Goal: Check status: Check status

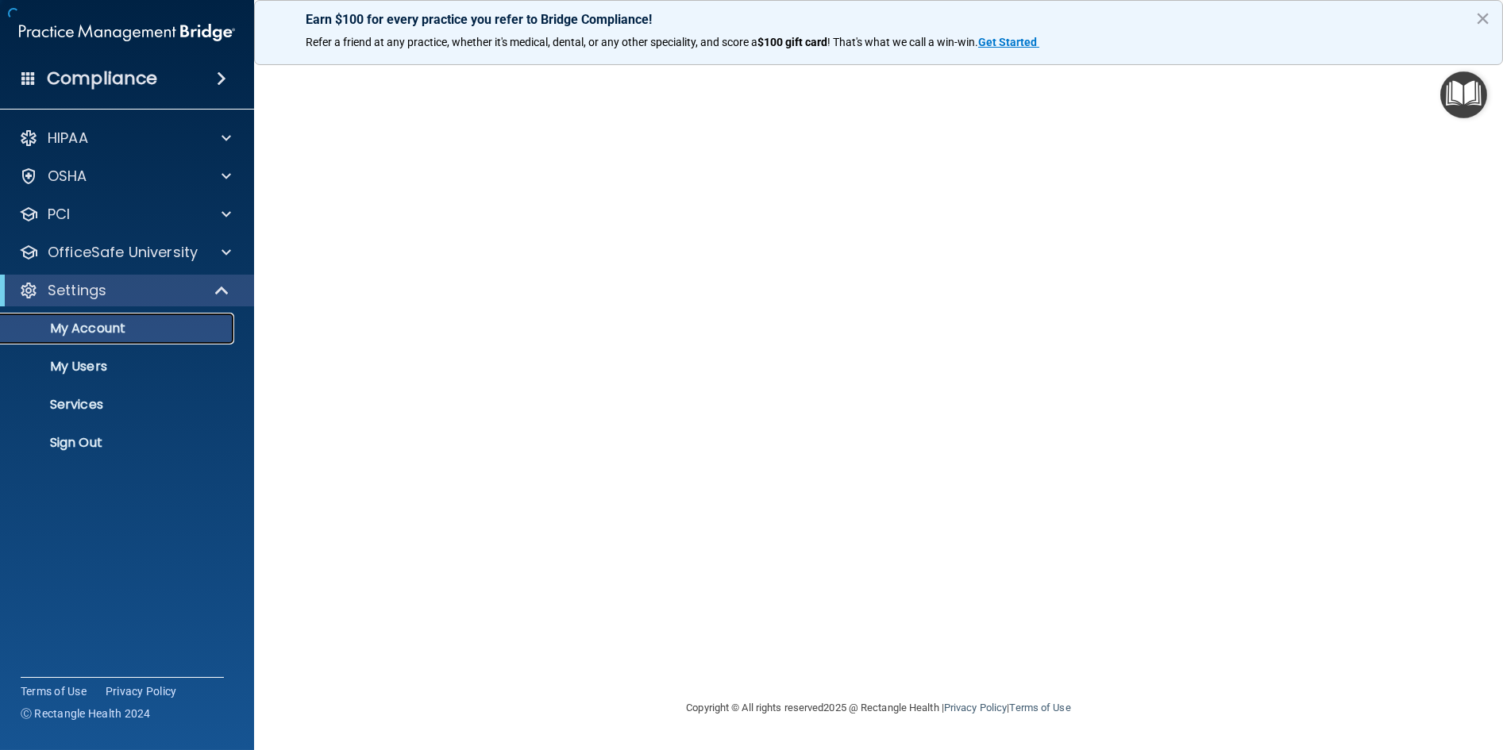
click at [102, 337] on p "My Account" at bounding box center [118, 329] width 217 height 16
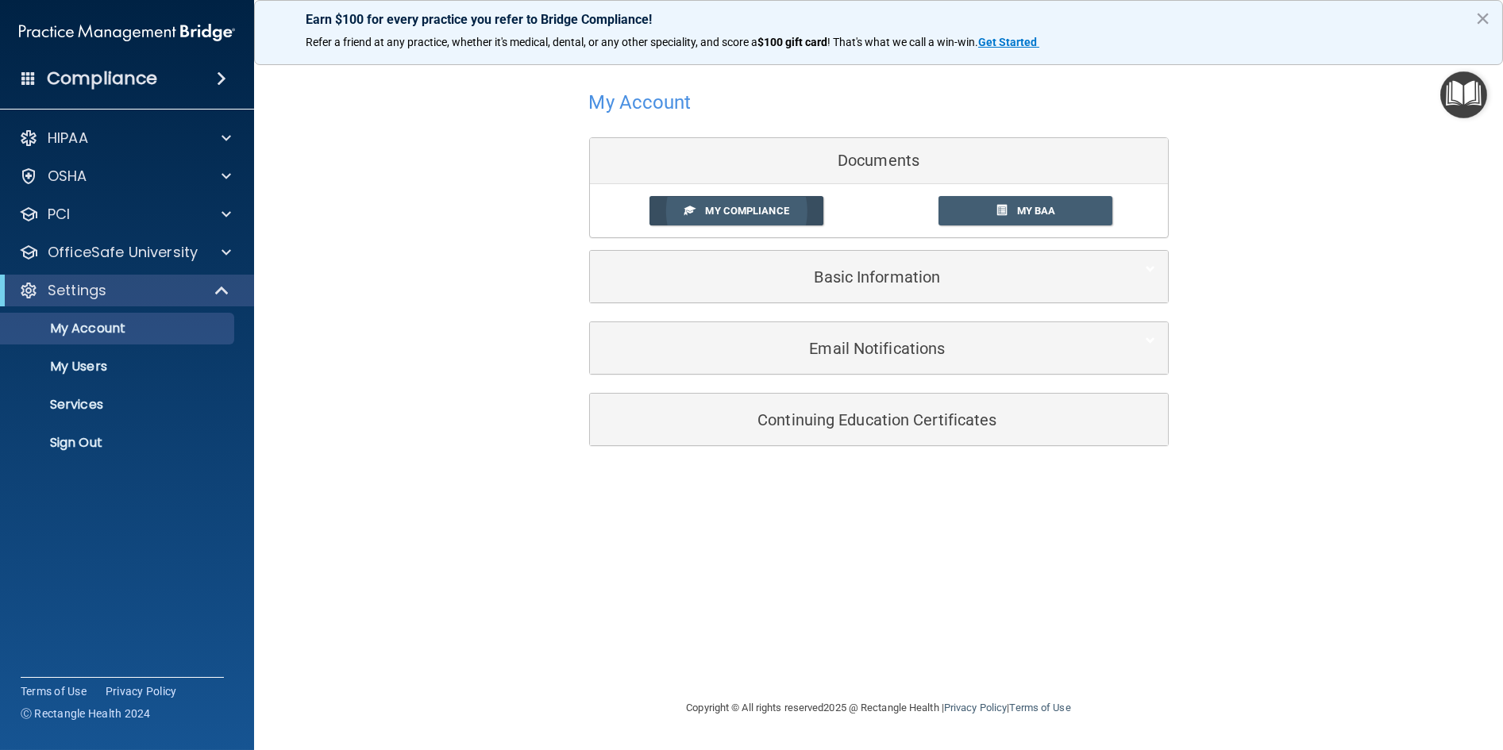
click at [695, 205] on link "My Compliance" at bounding box center [736, 210] width 174 height 29
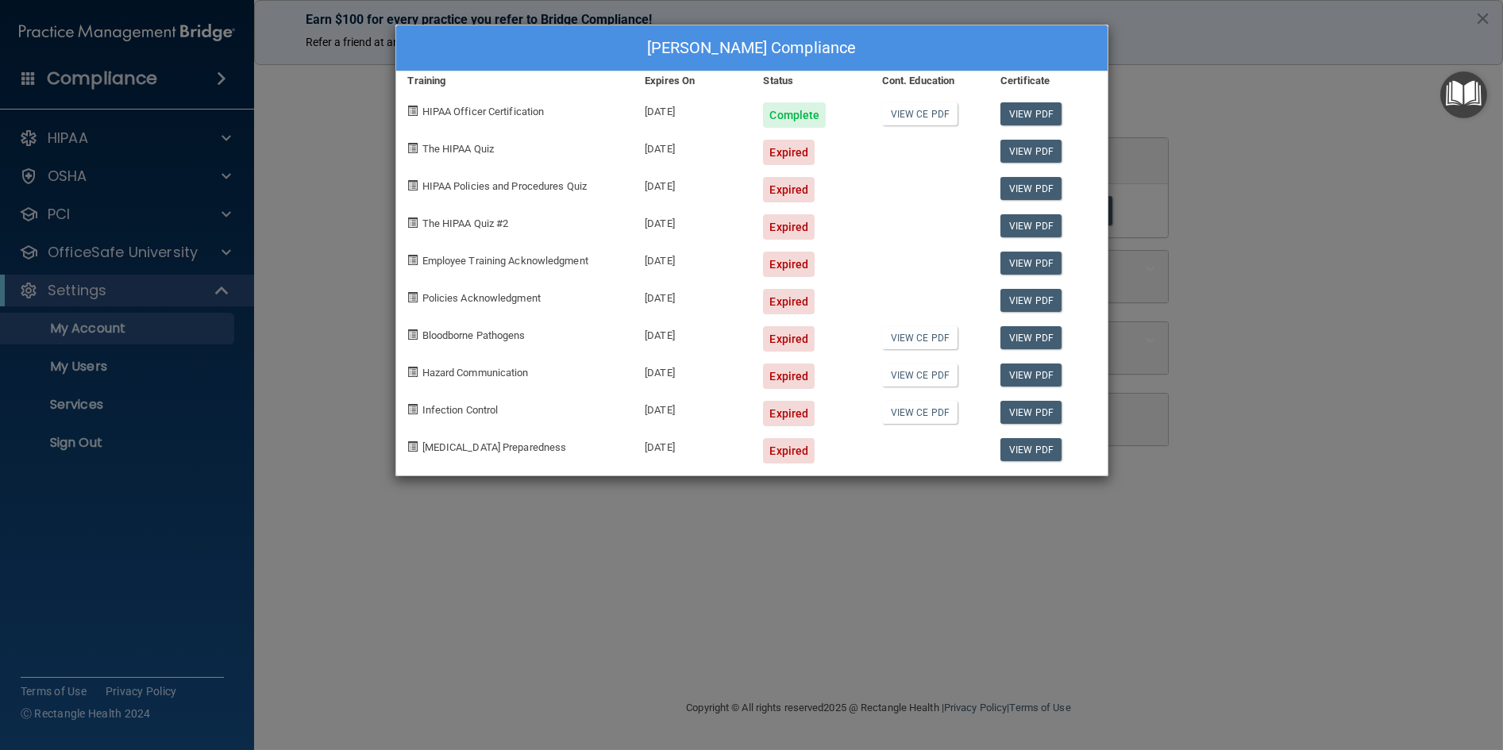
click at [1229, 88] on div "[PERSON_NAME] Compliance Training Expires On Status Cont. Education Certificate…" at bounding box center [751, 375] width 1503 height 750
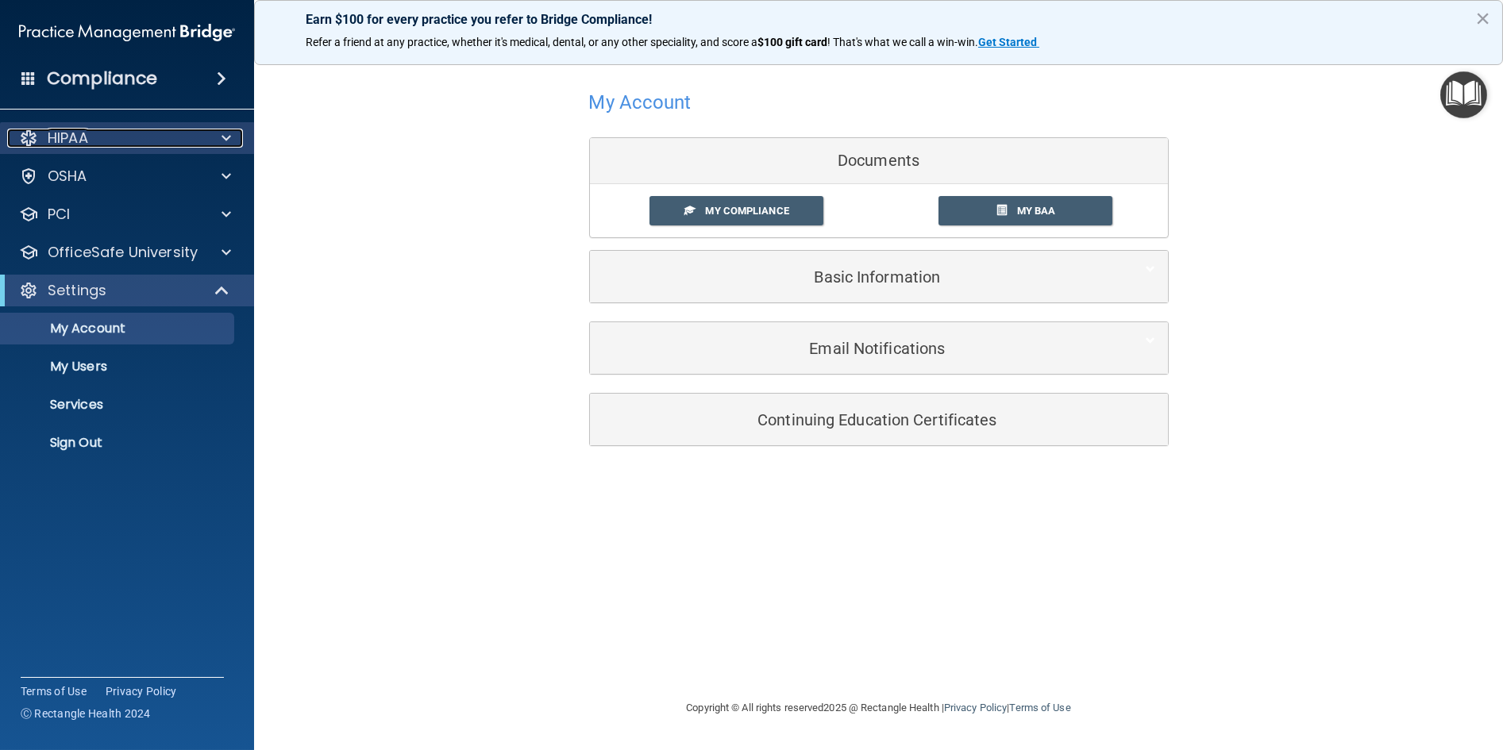
click at [95, 144] on div "HIPAA" at bounding box center [105, 138] width 197 height 19
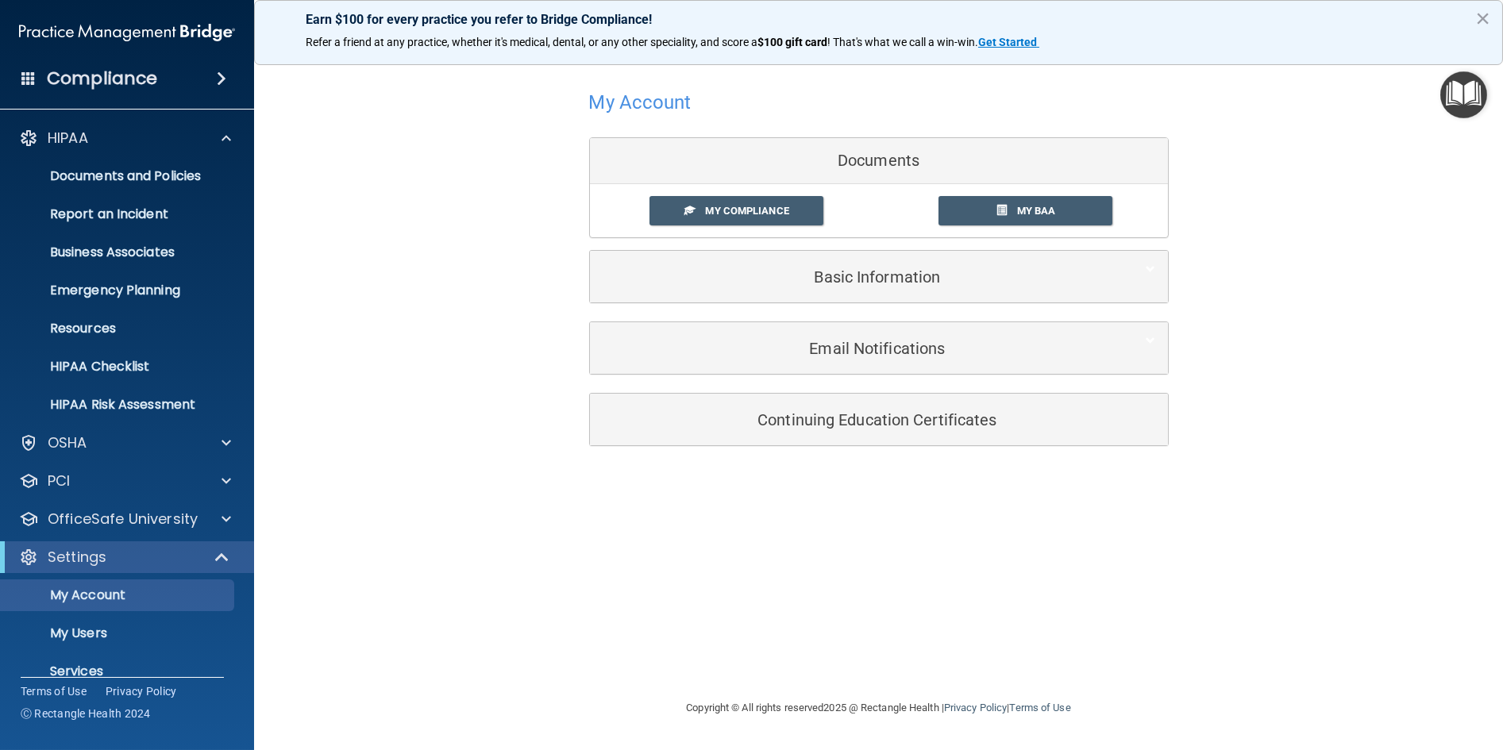
click at [142, 79] on h4 "Compliance" at bounding box center [102, 78] width 110 height 22
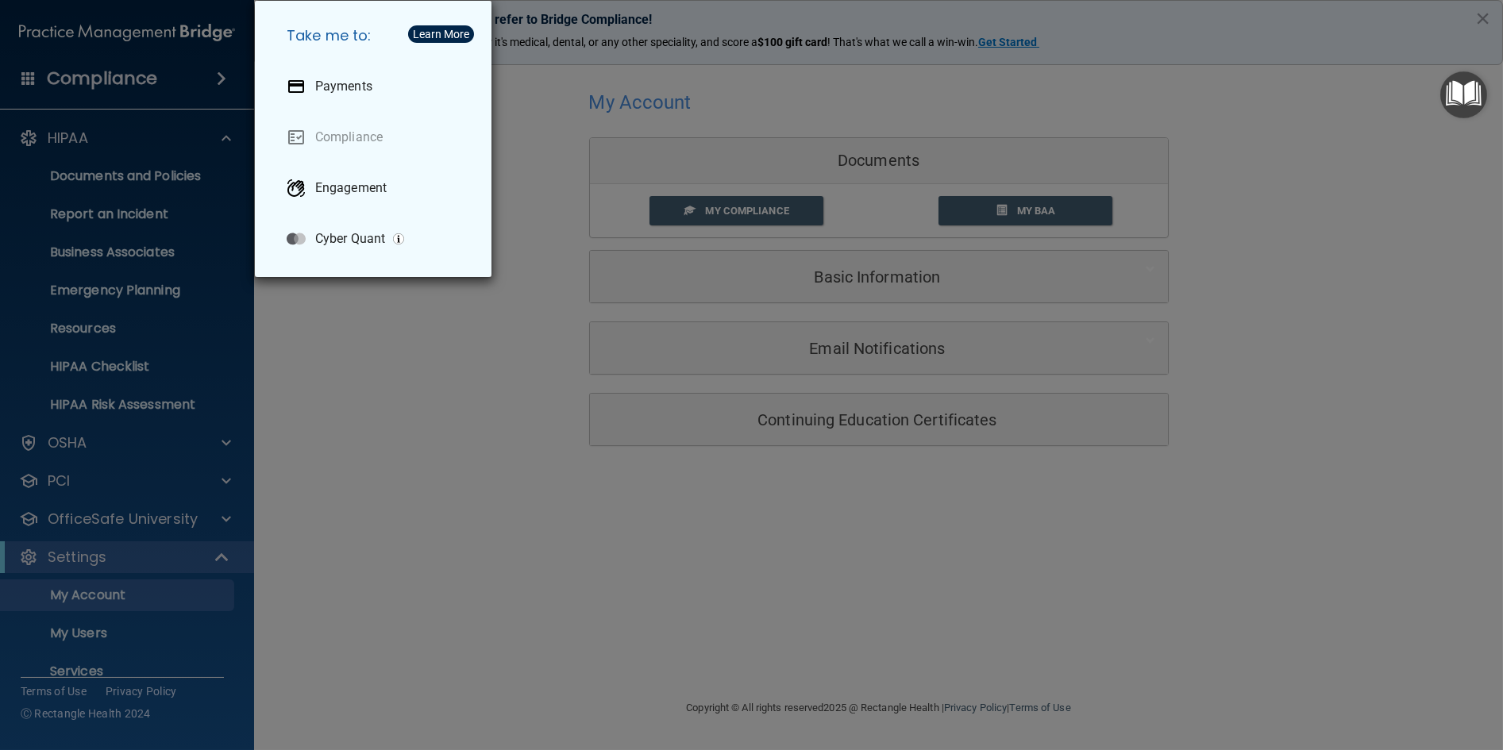
click at [1223, 206] on div "Take me to: Payments Compliance Engagement Cyber Quant" at bounding box center [751, 375] width 1503 height 750
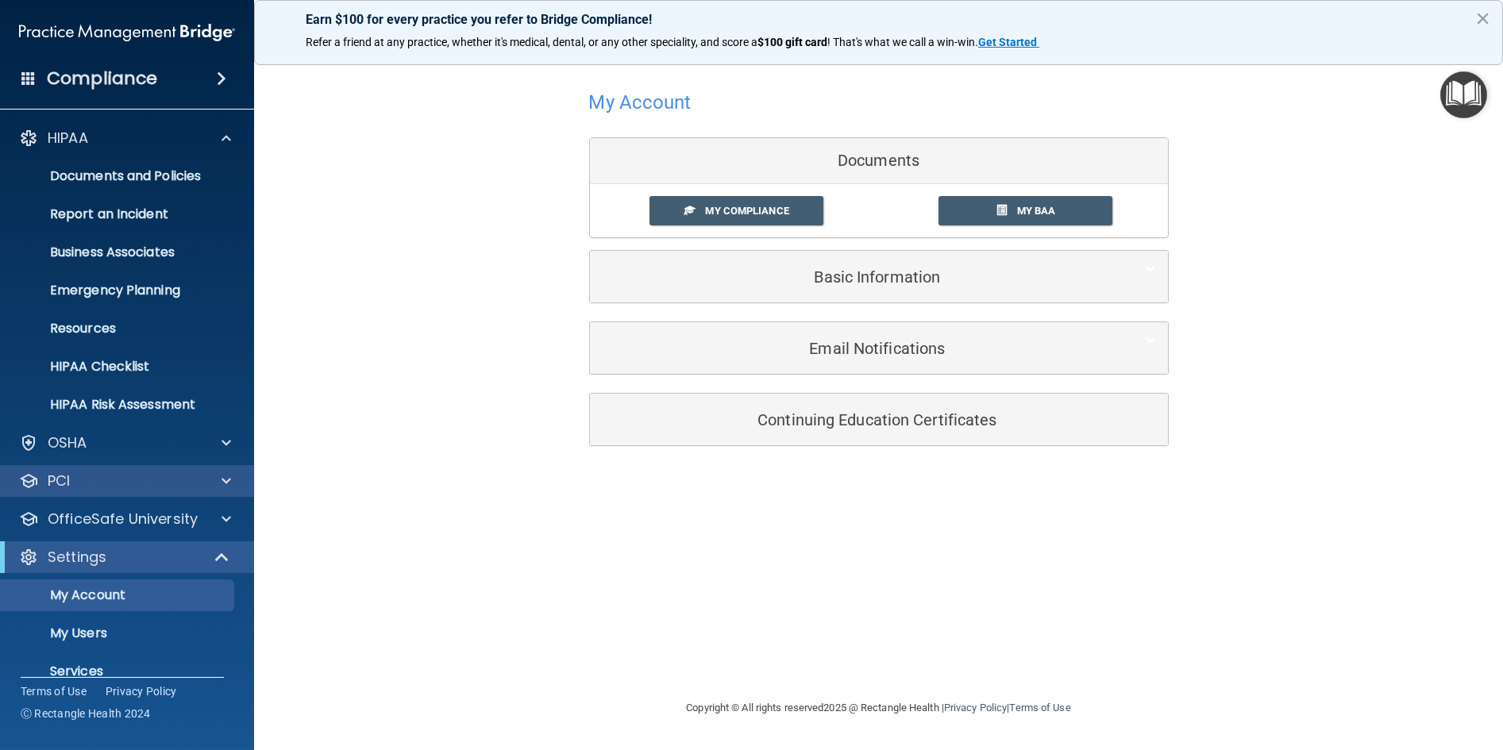
click at [137, 465] on div "PCI" at bounding box center [127, 481] width 255 height 32
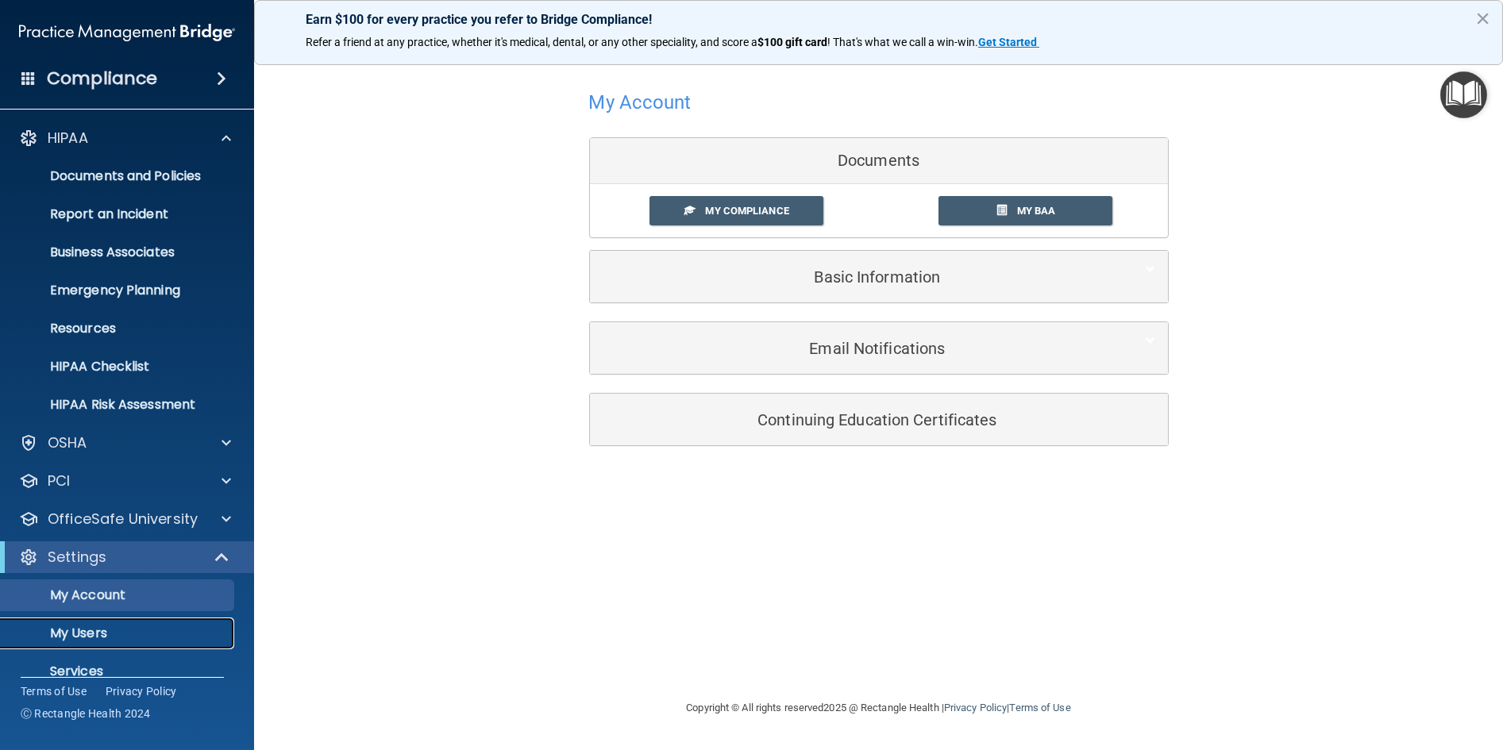
click at [76, 635] on p "My Users" at bounding box center [118, 634] width 217 height 16
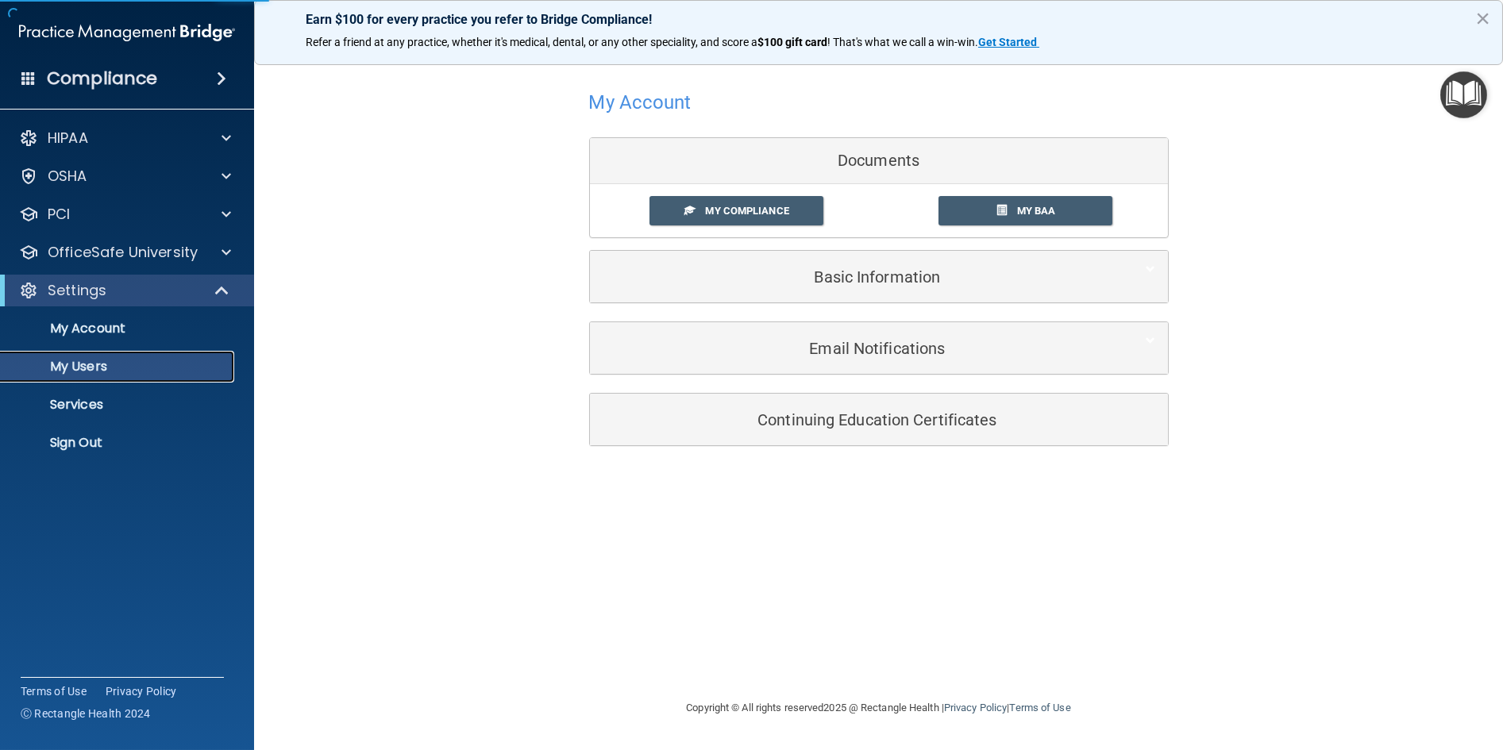
select select "20"
